Goal: Task Accomplishment & Management: Use online tool/utility

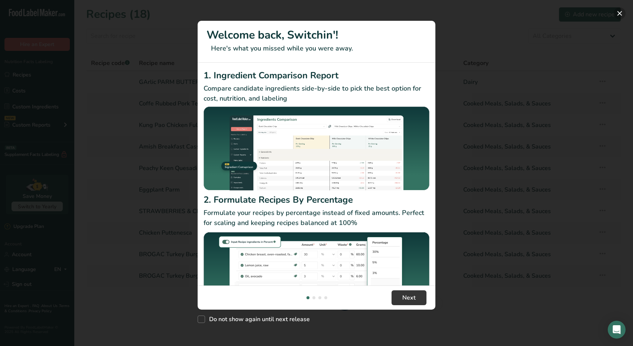
click at [620, 14] on button "New Features" at bounding box center [620, 13] width 12 height 12
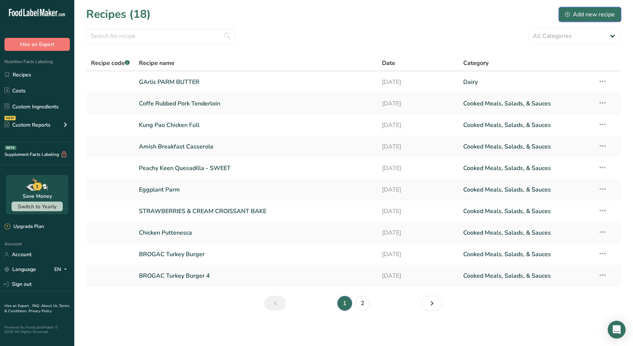
click at [601, 12] on div "Add new recipe" at bounding box center [590, 14] width 50 height 9
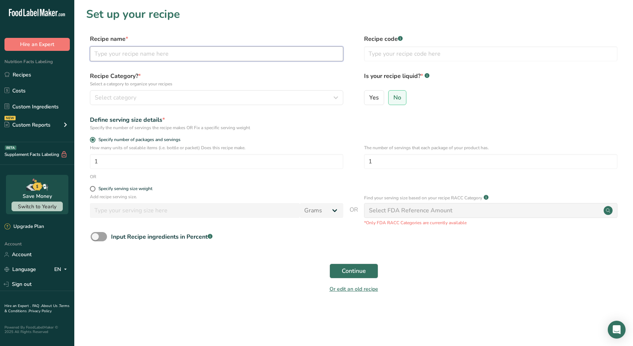
click at [143, 56] on input "text" at bounding box center [216, 53] width 253 height 15
type input "G"
type input "[PERSON_NAME]'s [PERSON_NAME]"
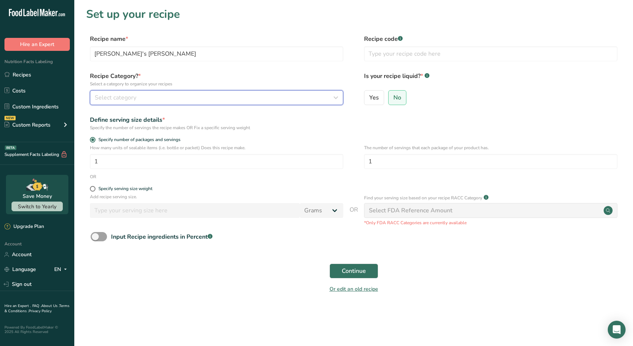
click at [135, 94] on span "Select category" at bounding box center [116, 97] width 42 height 9
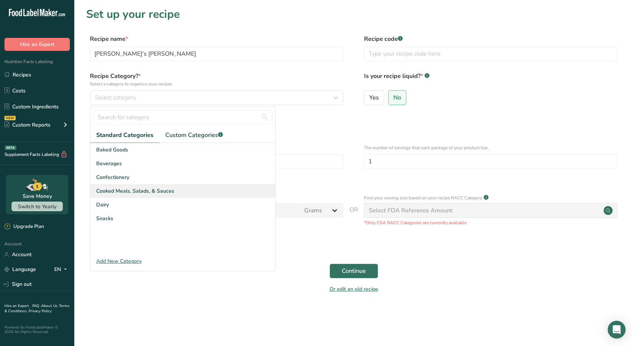
click at [147, 191] on span "Cooked Meals, Salads, & Sauces" at bounding box center [135, 191] width 78 height 8
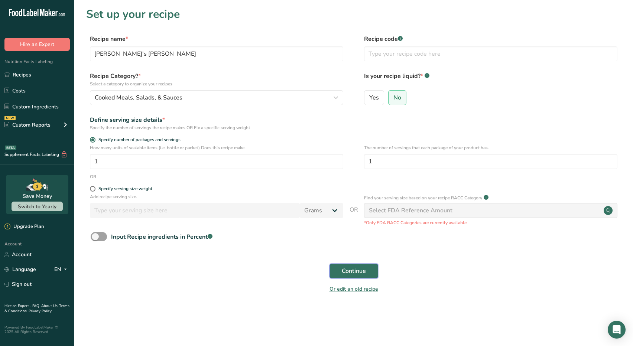
click at [362, 270] on span "Continue" at bounding box center [354, 271] width 24 height 9
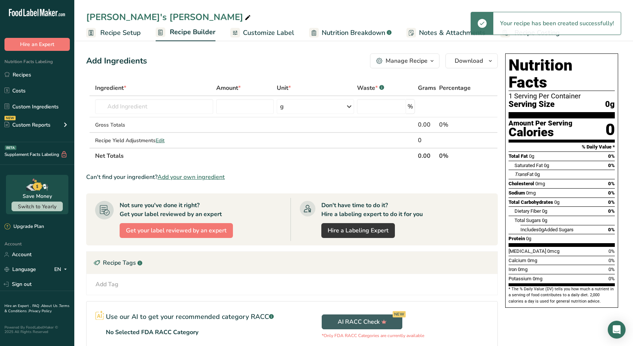
click at [112, 31] on span "Recipe Setup" at bounding box center [120, 33] width 40 height 10
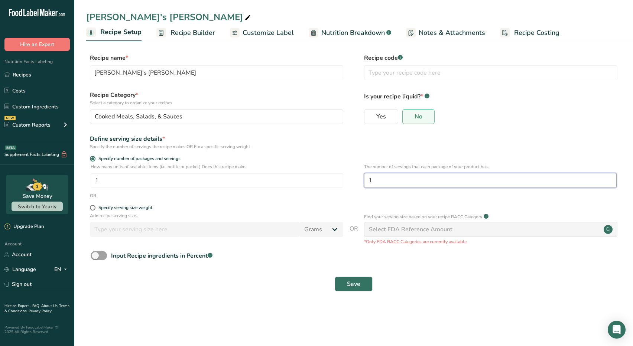
click at [423, 180] on input "1" at bounding box center [490, 180] width 253 height 15
type input "6"
click at [352, 286] on span "Save" at bounding box center [353, 284] width 13 height 9
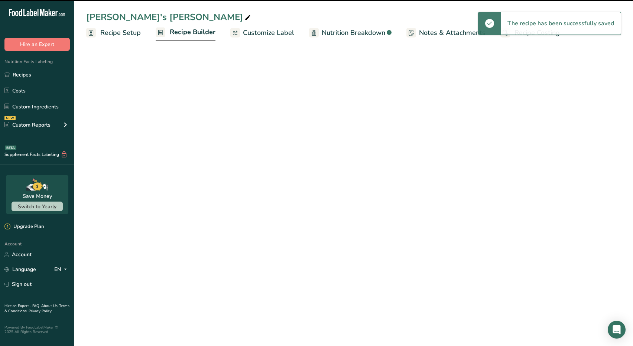
click at [185, 28] on span "Recipe Builder" at bounding box center [193, 32] width 46 height 10
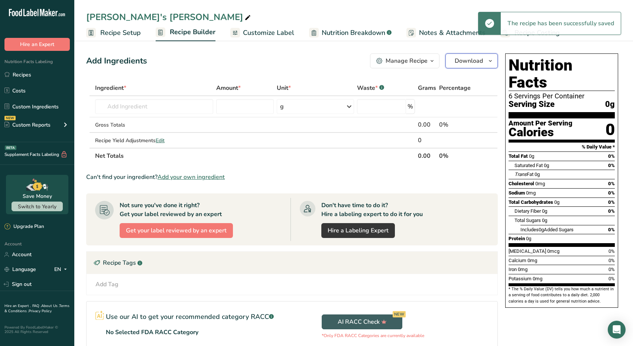
click at [466, 63] on span "Download" at bounding box center [469, 60] width 28 height 9
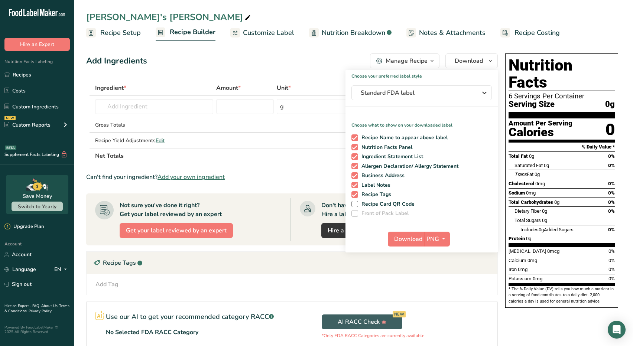
click at [432, 64] on icon "button" at bounding box center [432, 60] width 6 height 9
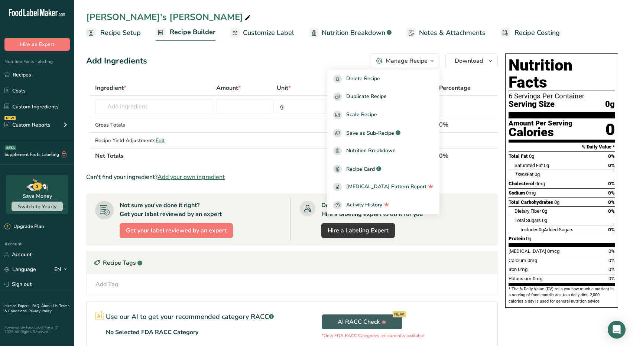
click at [287, 253] on div "Recipe Tags .a-a{fill:#347362;}.b-a{fill:#fff;}" at bounding box center [292, 263] width 411 height 22
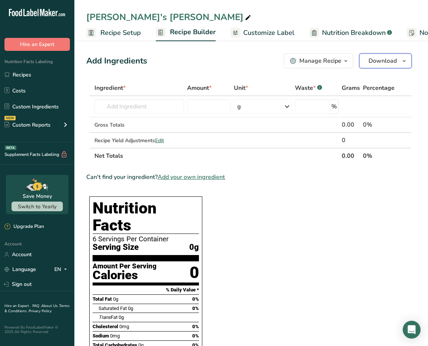
click at [402, 64] on icon "button" at bounding box center [404, 60] width 6 height 9
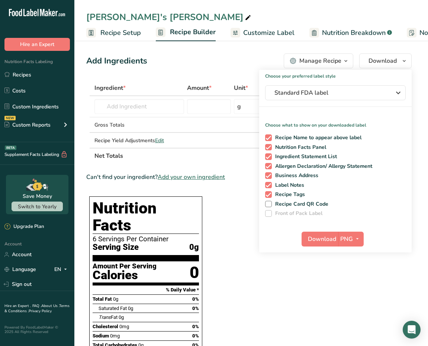
click at [343, 62] on icon "button" at bounding box center [346, 60] width 6 height 9
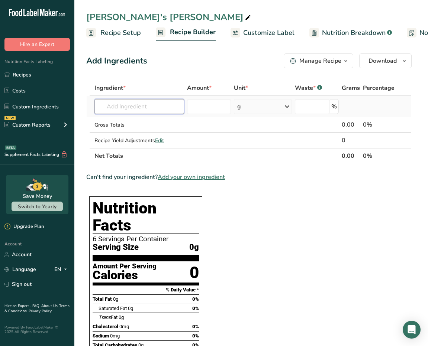
click at [119, 108] on input "text" at bounding box center [139, 106] width 90 height 15
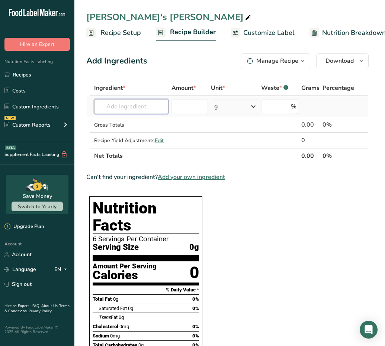
click at [115, 107] on input "text" at bounding box center [131, 106] width 74 height 15
type input "30 oz"
